Goal: Task Accomplishment & Management: Use online tool/utility

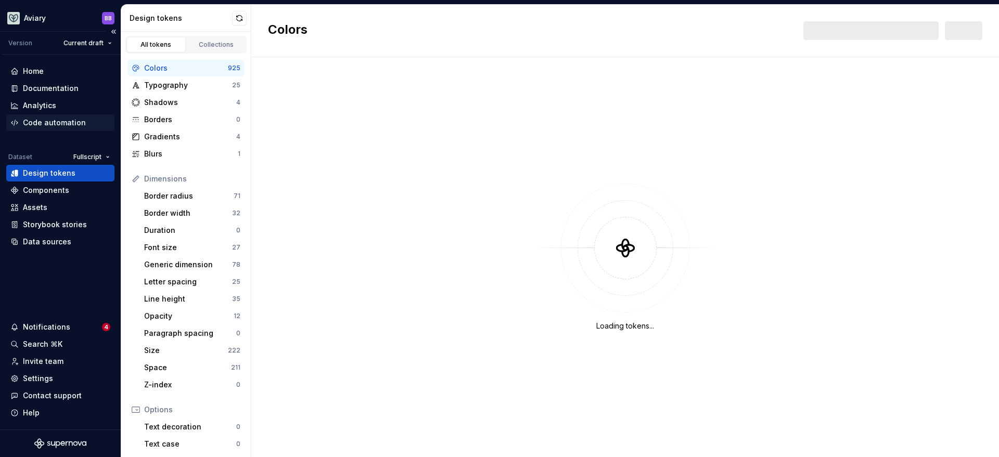
click at [62, 119] on div "Code automation" at bounding box center [54, 123] width 63 height 10
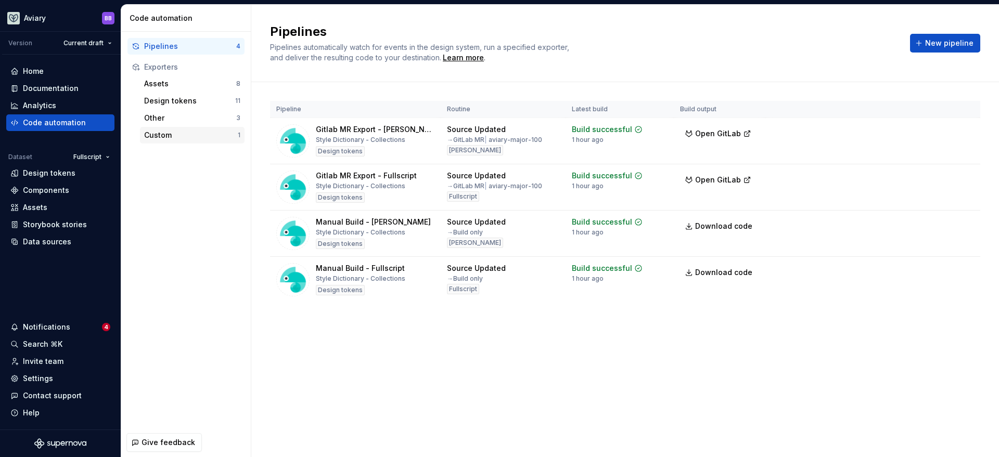
click at [188, 135] on div "Custom" at bounding box center [191, 135] width 94 height 10
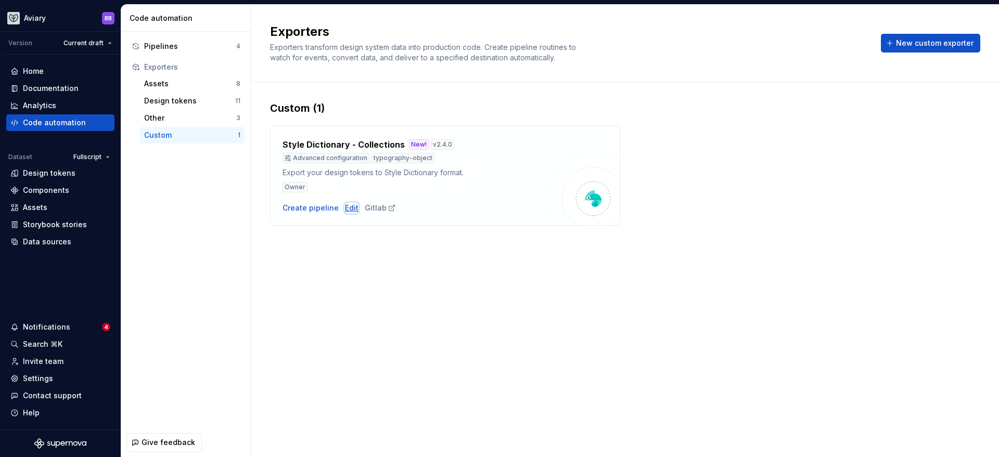
click at [345, 208] on div "Edit" at bounding box center [352, 208] width 14 height 10
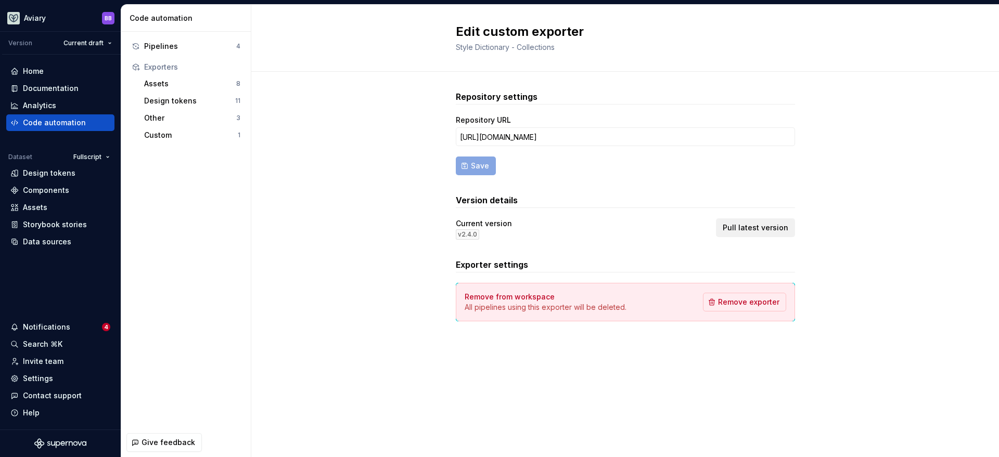
click at [742, 229] on span "Pull latest version" at bounding box center [755, 228] width 66 height 10
click at [765, 227] on span "Pull latest version" at bounding box center [755, 228] width 66 height 10
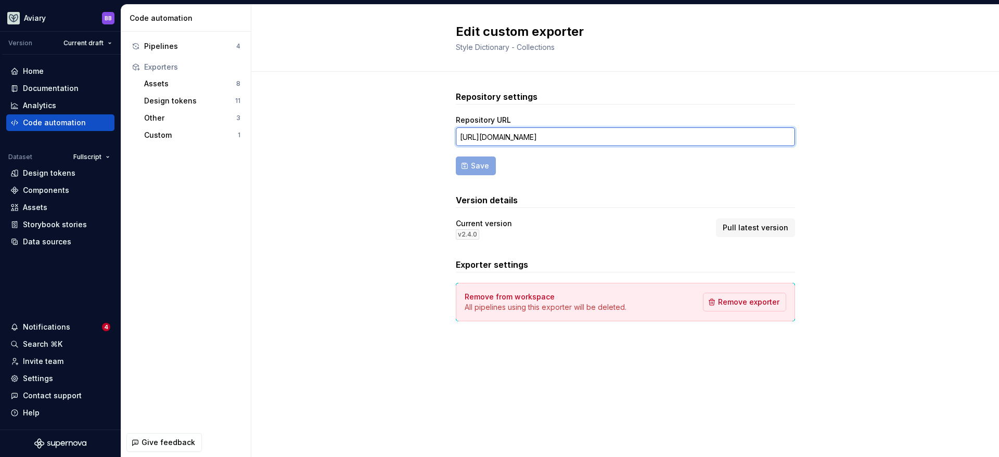
scroll to position [0, 46]
drag, startPoint x: 628, startPoint y: 135, endPoint x: 797, endPoint y: 139, distance: 169.6
click at [797, 139] on div "Repository settings Repository URL [URL][DOMAIN_NAME] Save Version details Curr…" at bounding box center [624, 216] width 747 height 289
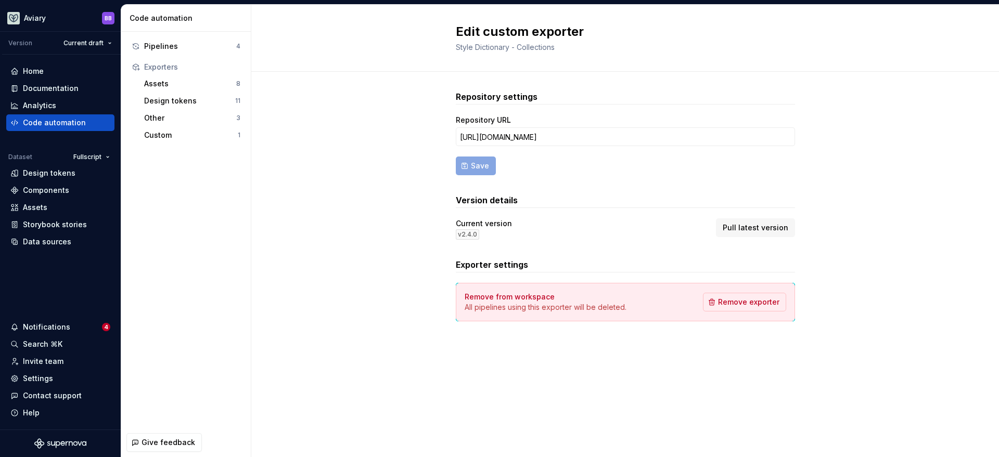
scroll to position [0, 0]
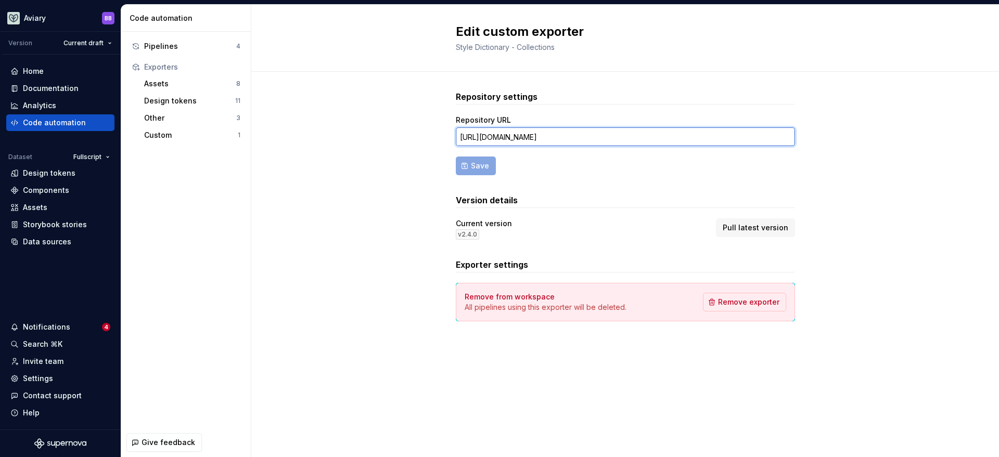
click at [700, 136] on input "[URL][DOMAIN_NAME]" at bounding box center [625, 136] width 339 height 19
drag, startPoint x: 679, startPoint y: 138, endPoint x: 744, endPoint y: 135, distance: 65.1
click at [744, 135] on input "[URL][DOMAIN_NAME]" at bounding box center [625, 136] width 339 height 19
click at [456, 157] on button "Save" at bounding box center [476, 166] width 40 height 19
type input "[URL][DOMAIN_NAME]"
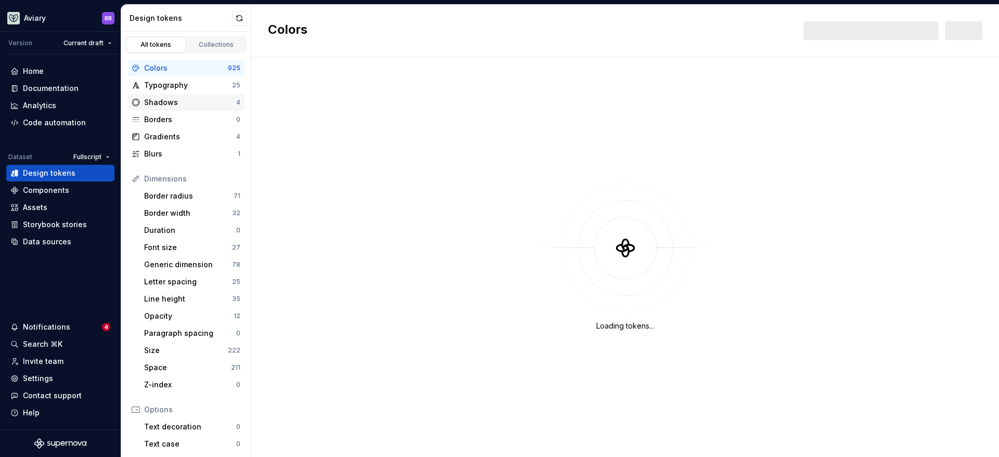
click at [182, 100] on div "Shadows" at bounding box center [190, 102] width 92 height 10
